Goal: Find specific page/section: Find specific page/section

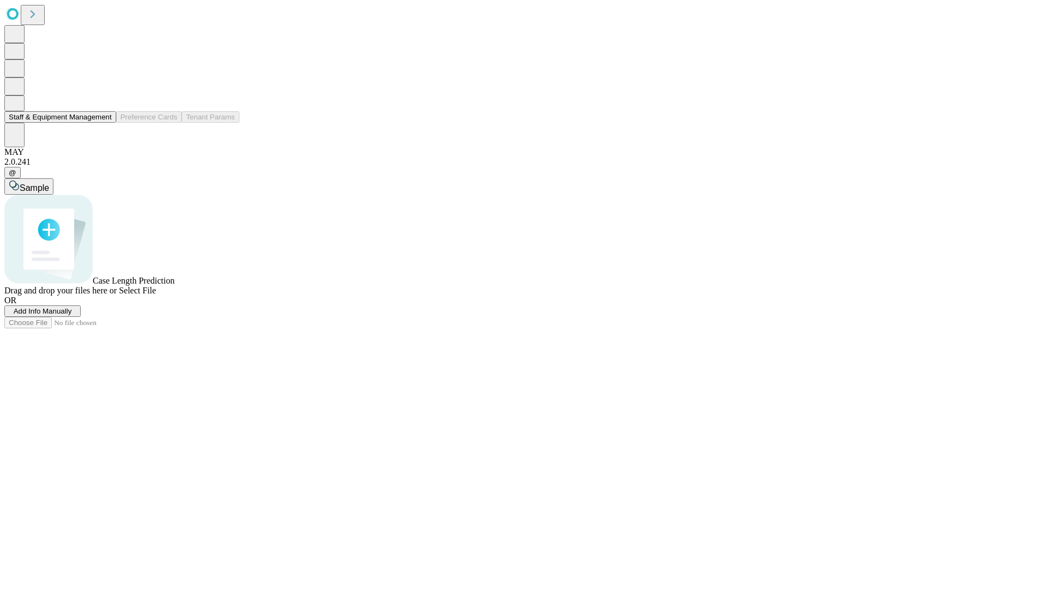
click at [104, 123] on button "Staff & Equipment Management" at bounding box center [60, 116] width 112 height 11
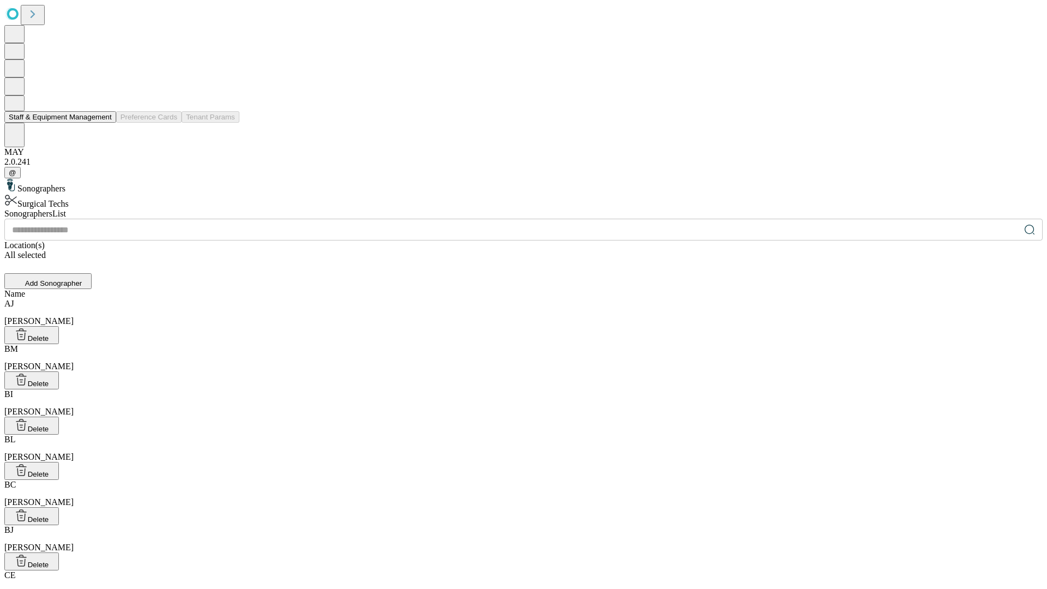
click at [104, 123] on button "Staff & Equipment Management" at bounding box center [60, 116] width 112 height 11
